Goal: Understand process/instructions: Understand process/instructions

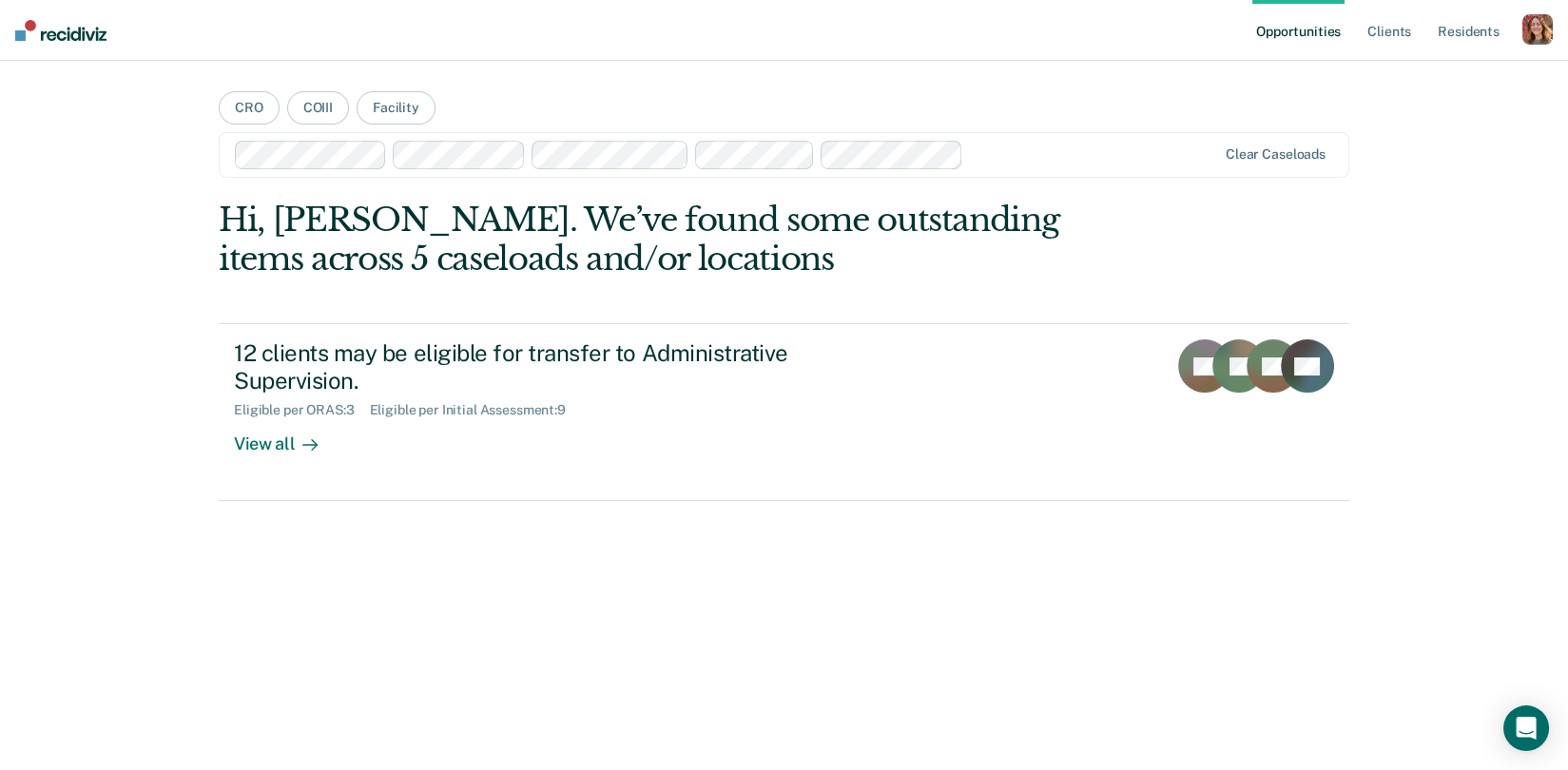
click at [1538, 31] on div "button" at bounding box center [1537, 29] width 31 height 31
click at [1392, 74] on link "Profile" at bounding box center [1461, 77] width 153 height 16
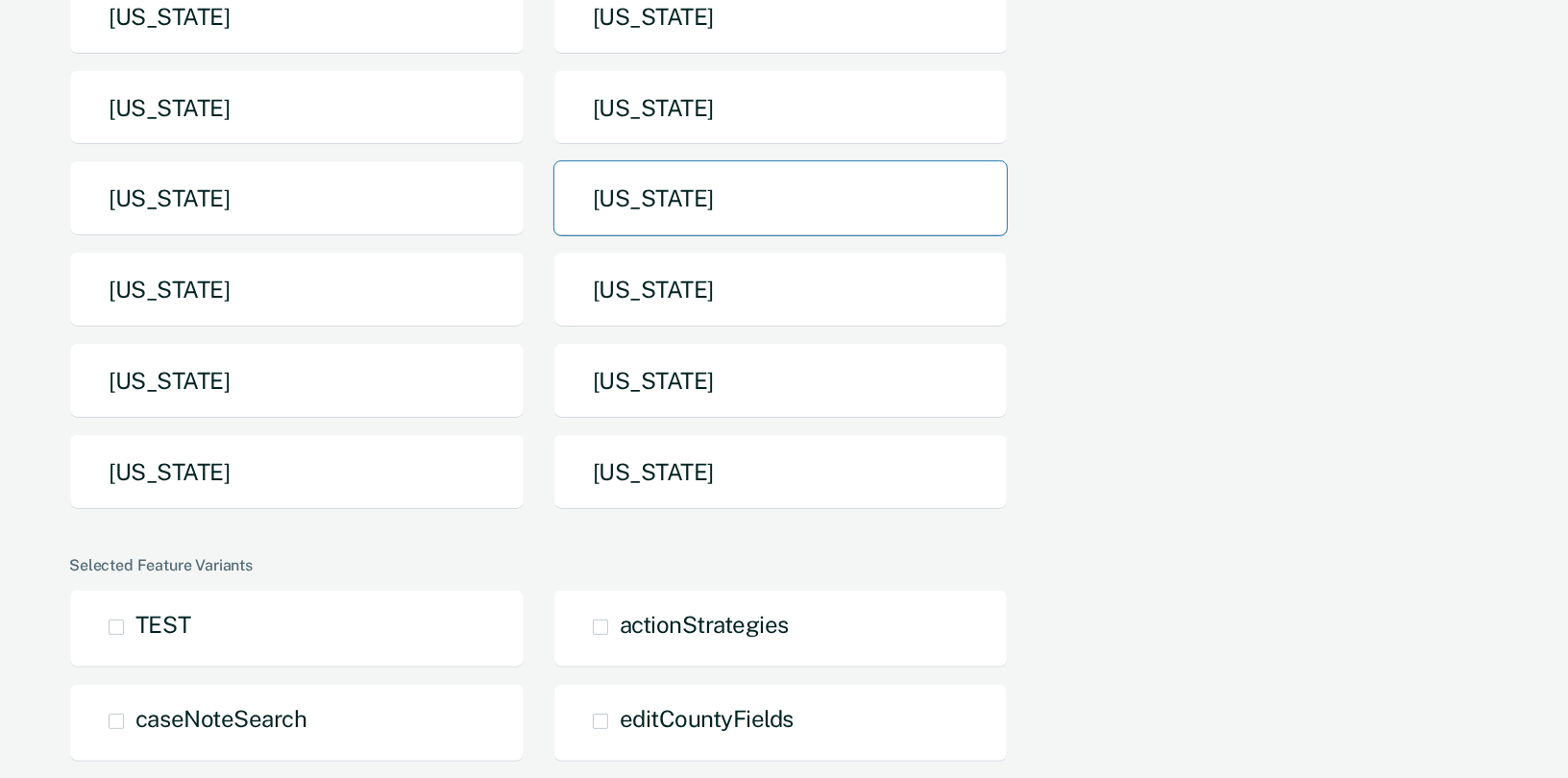
scroll to position [376, 0]
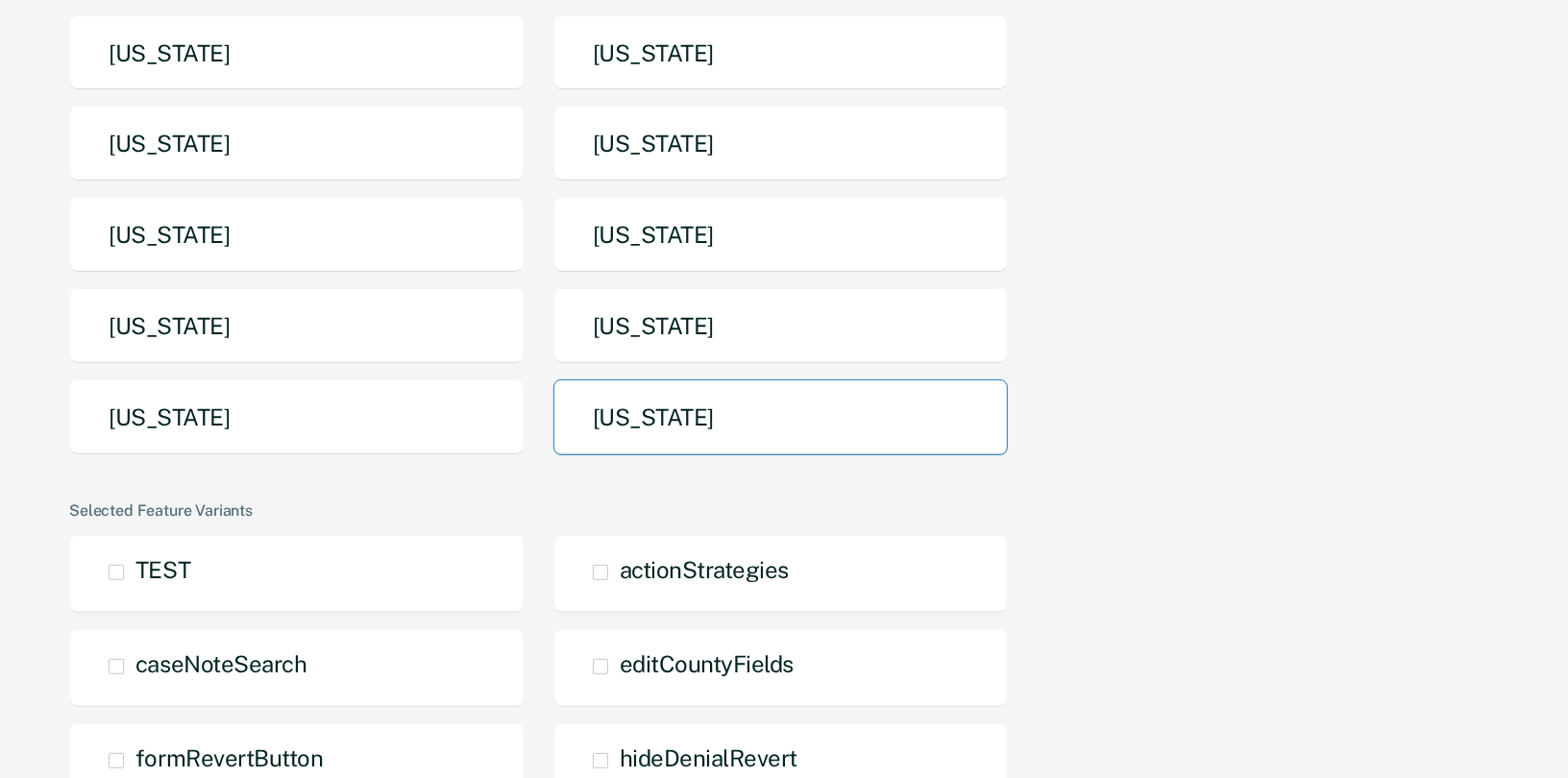
click at [614, 426] on button "[US_STATE]" at bounding box center [781, 417] width 456 height 76
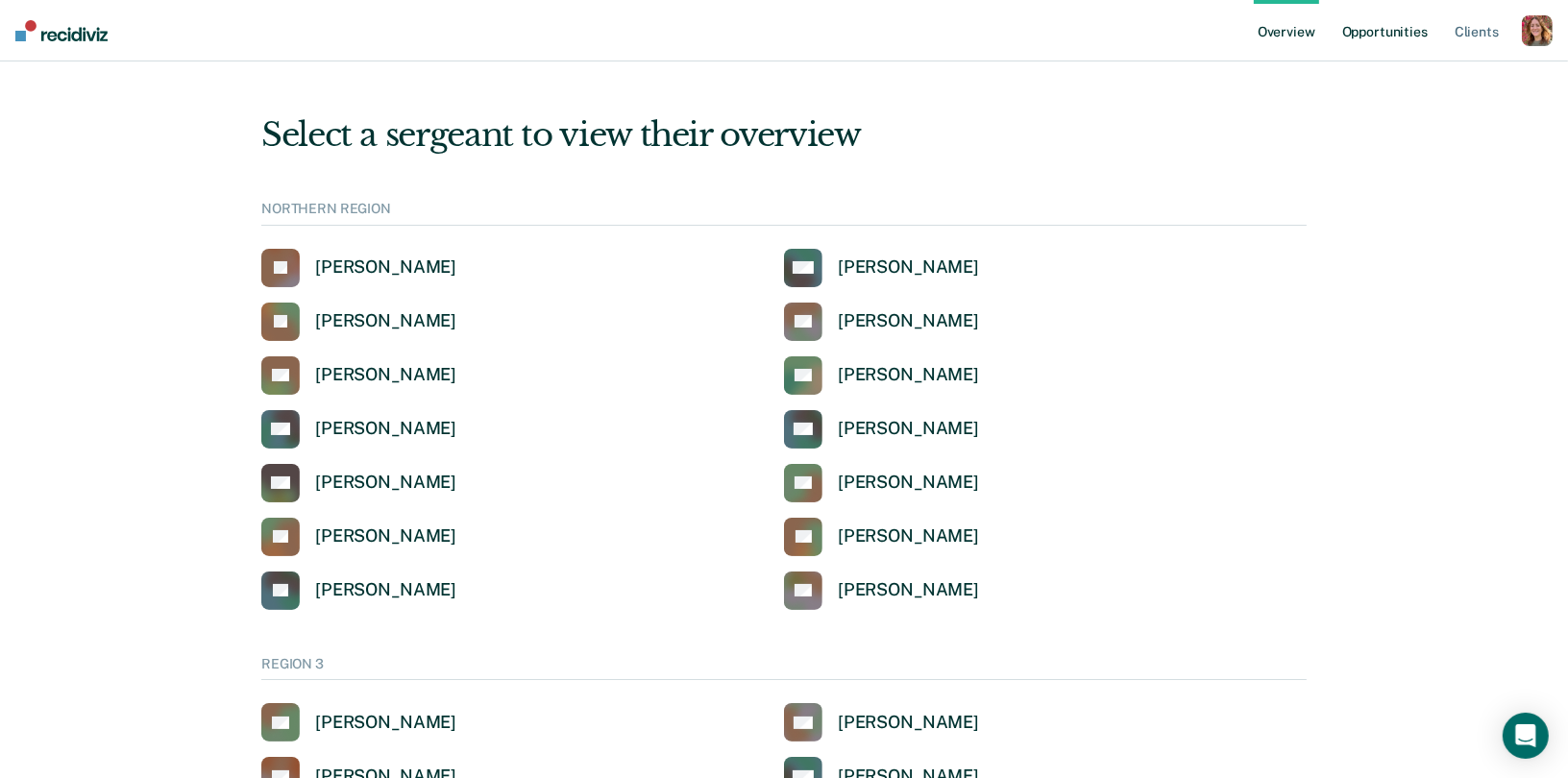
click at [1373, 29] on link "Opportunities" at bounding box center [1385, 31] width 94 height 62
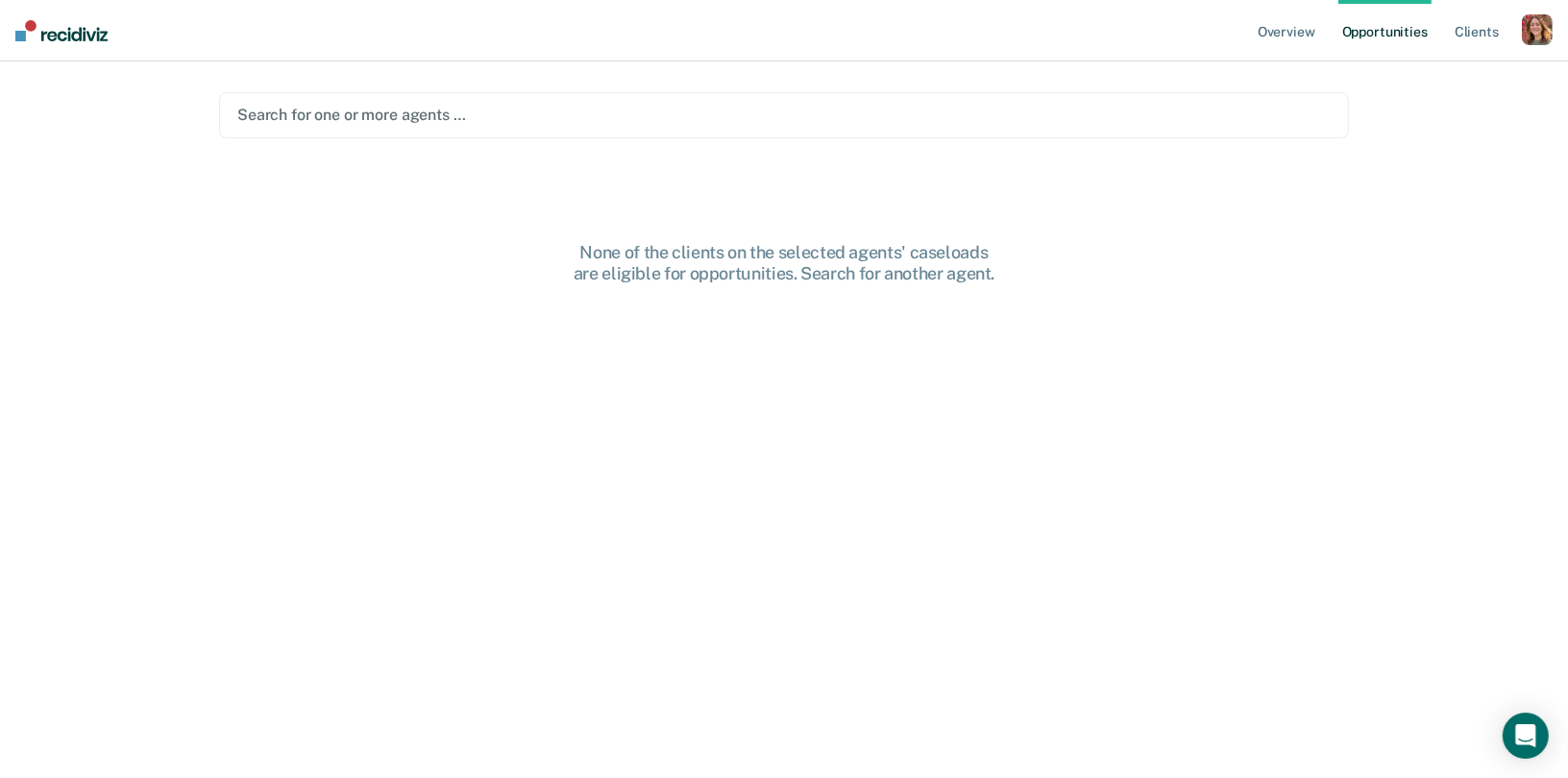
click at [357, 127] on div "Search for one or more agents …" at bounding box center [783, 115] width 1129 height 46
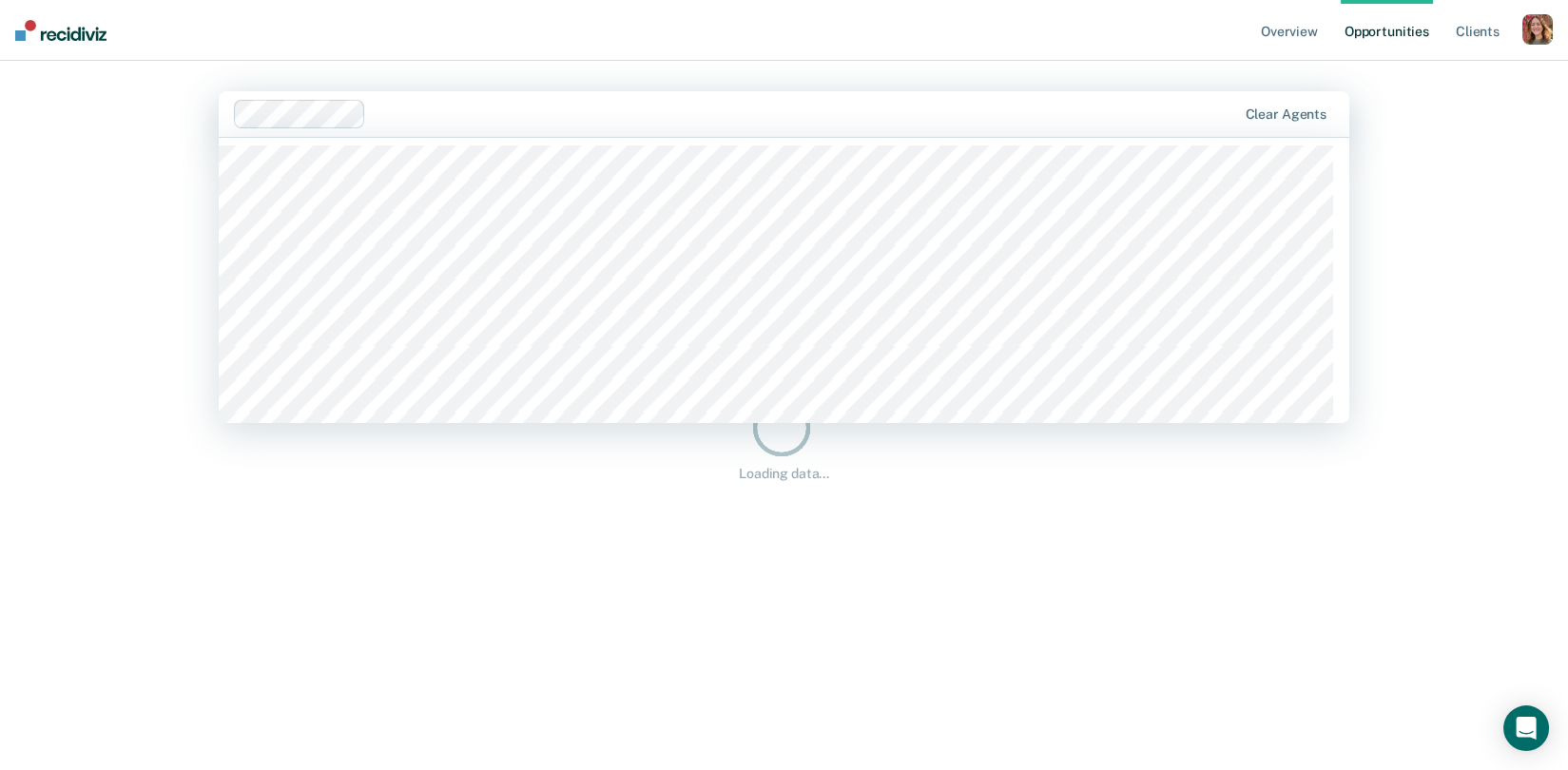
click at [497, 112] on div at bounding box center [805, 113] width 863 height 22
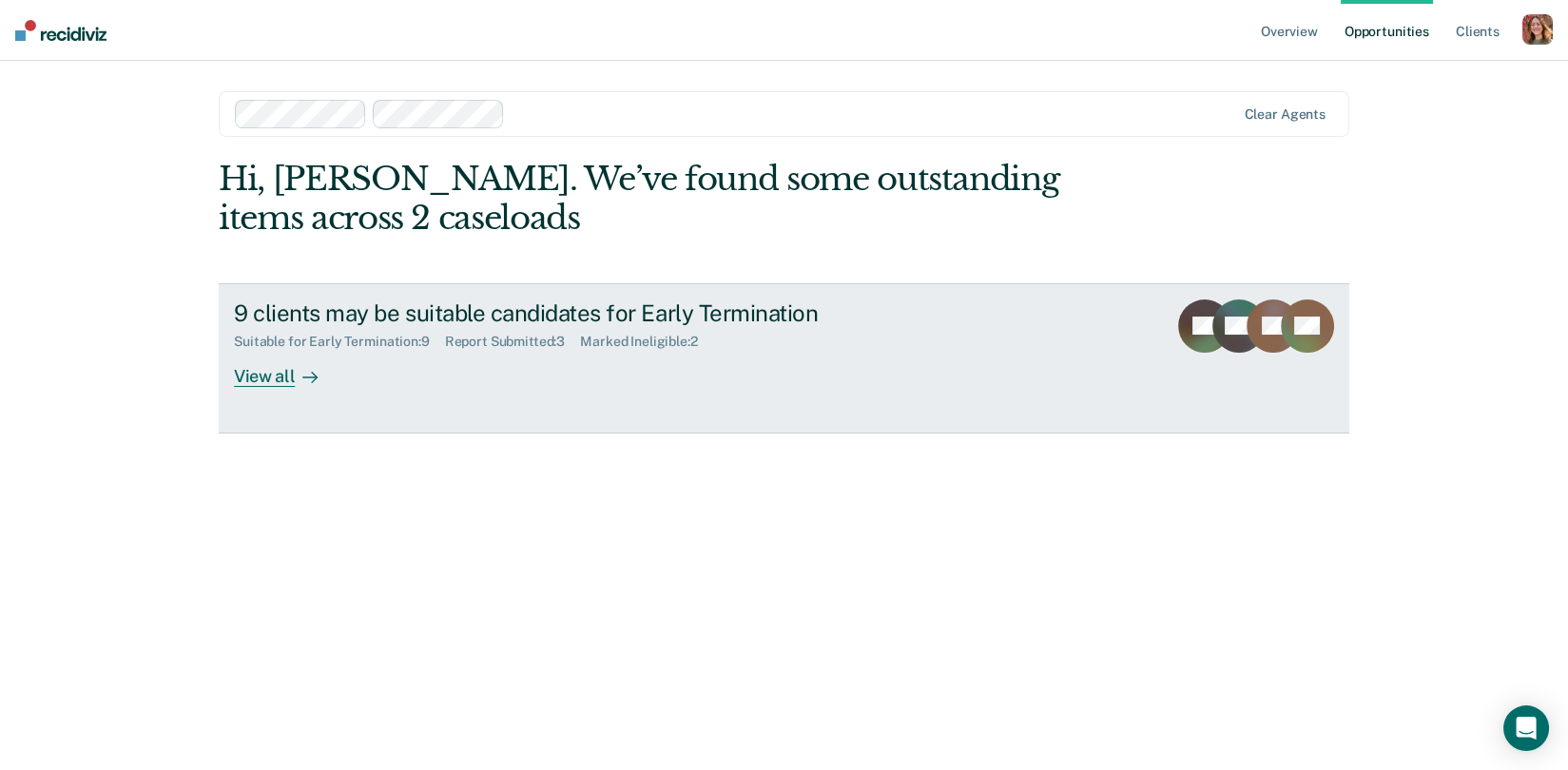
click at [253, 384] on div "View all" at bounding box center [288, 368] width 106 height 37
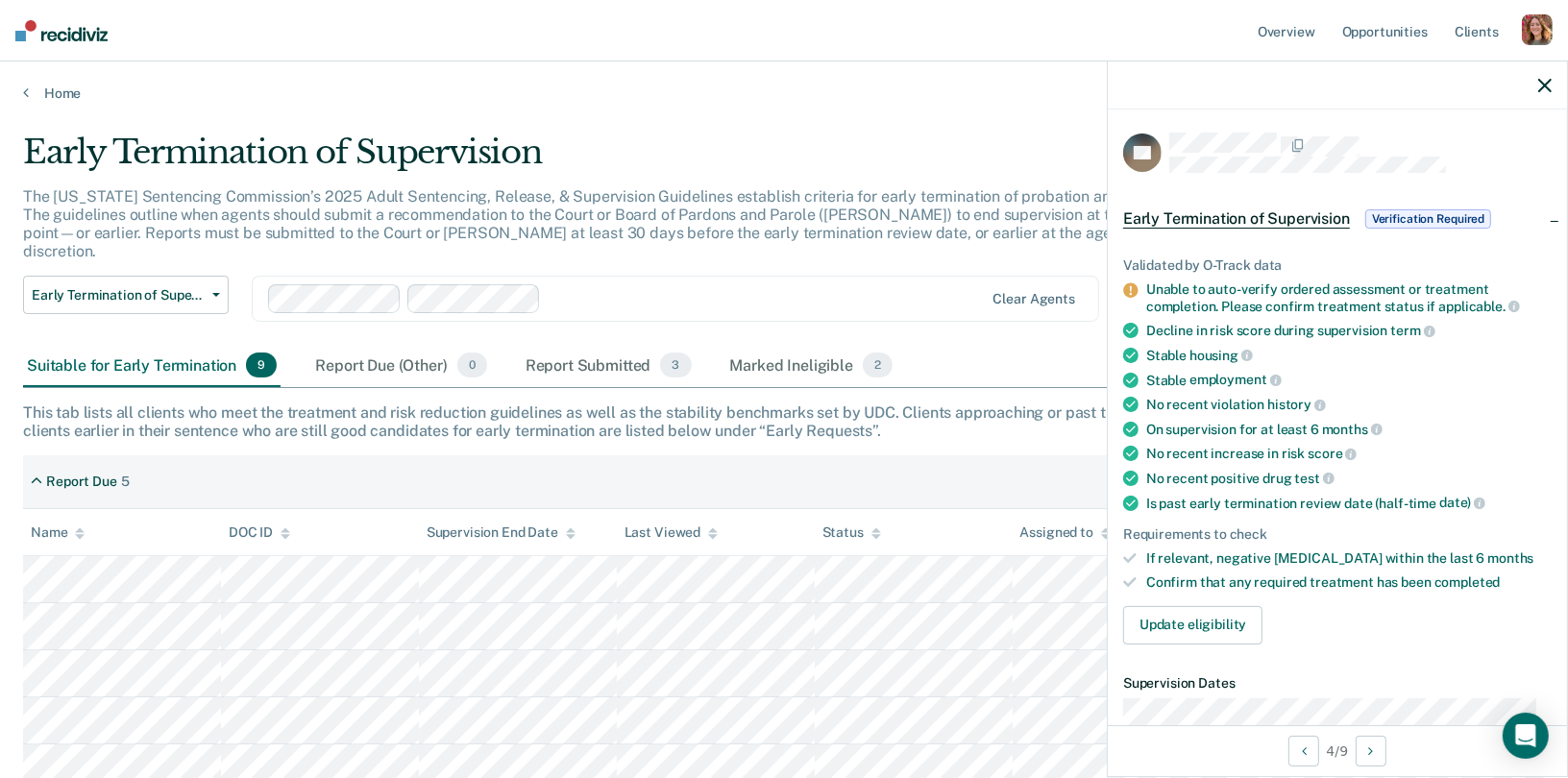
click at [1546, 85] on icon "button" at bounding box center [1545, 86] width 14 height 14
click at [1539, 74] on div at bounding box center [1337, 86] width 460 height 48
click at [1545, 83] on icon "button" at bounding box center [1545, 86] width 14 height 14
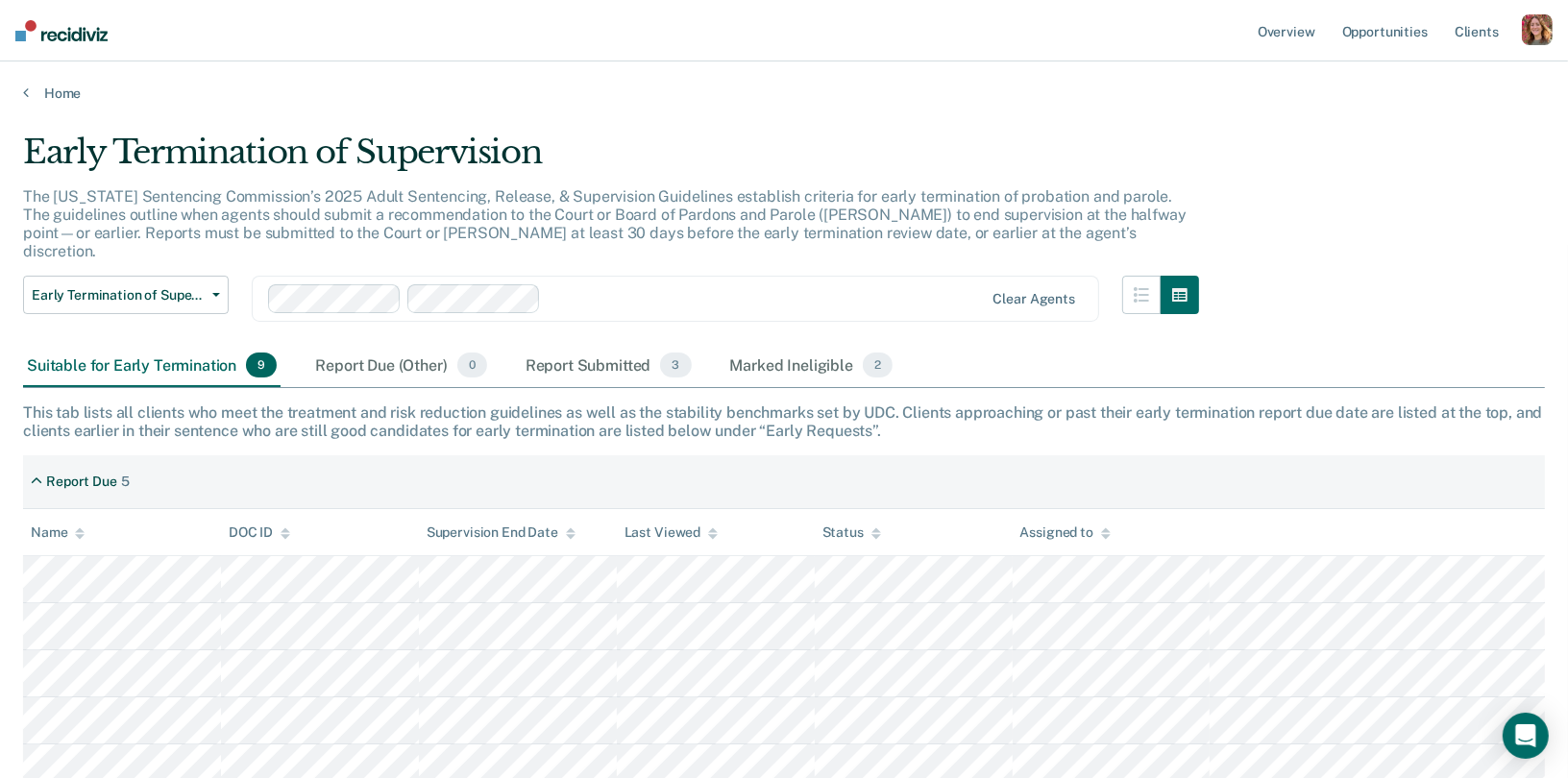
click at [1374, 192] on div "Early Termination of Supervision The [US_STATE] Sentencing Commission’s 2025 Ad…" at bounding box center [783, 603] width 1521 height 942
click at [381, 345] on div "Report Due (Other) 0" at bounding box center [401, 366] width 179 height 42
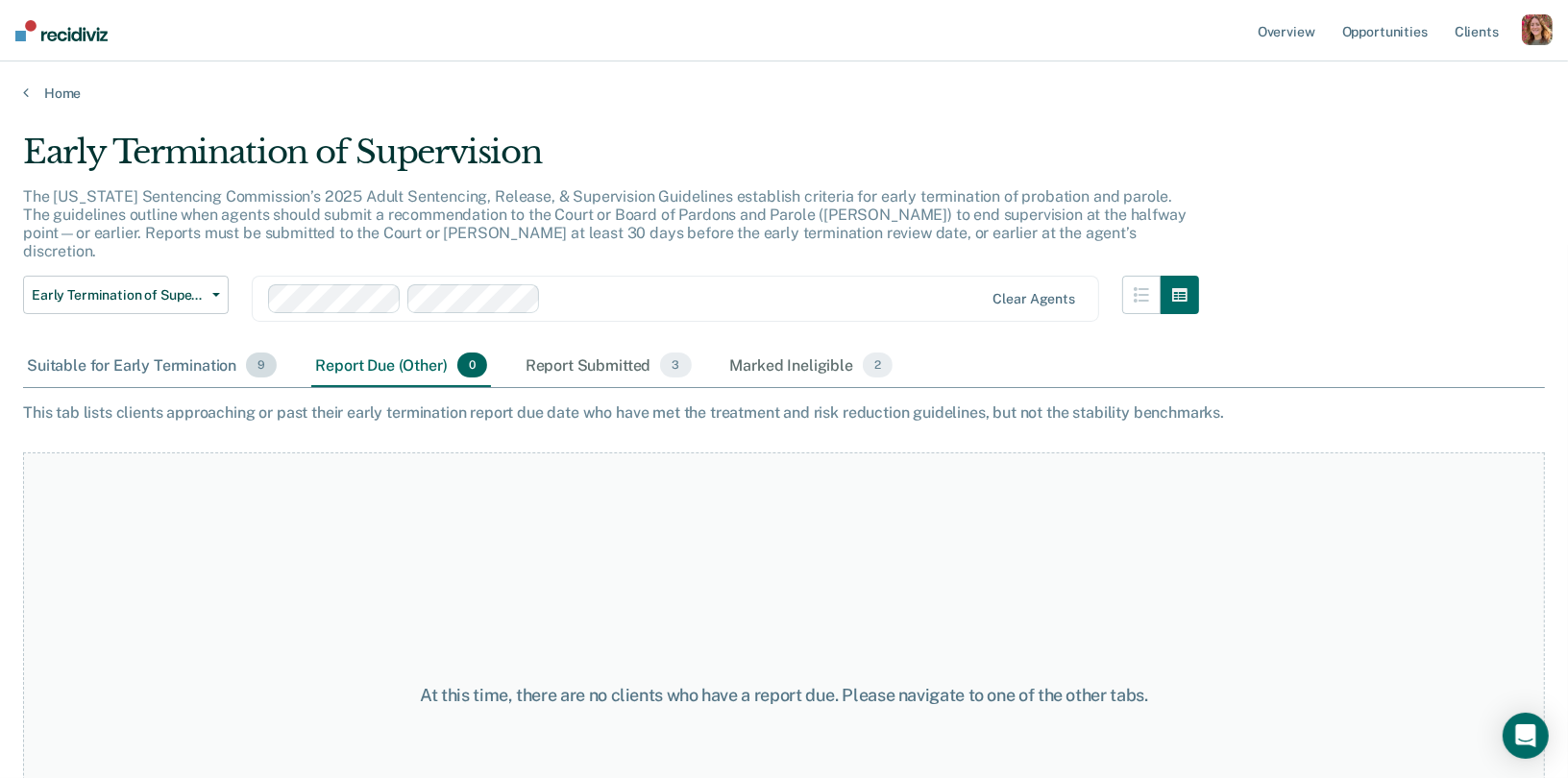
click at [161, 350] on div "Suitable for Early Termination 9" at bounding box center [151, 366] width 258 height 42
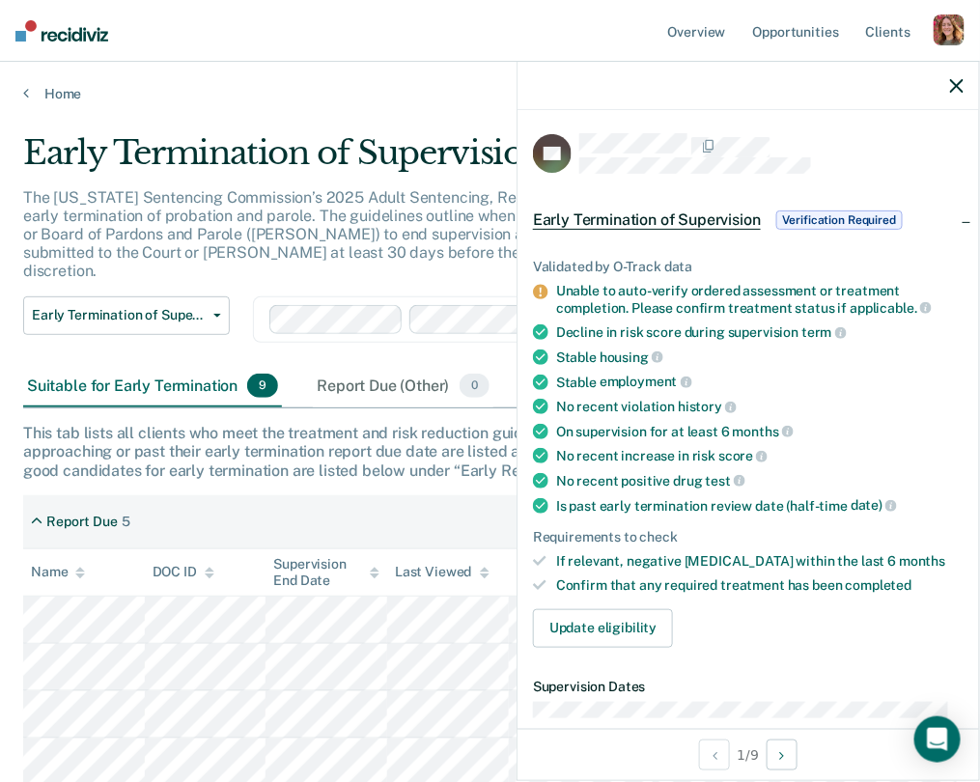
click at [910, 426] on div "On supervision for at least 6 months" at bounding box center [759, 431] width 407 height 17
